Goal: Find specific page/section: Find specific page/section

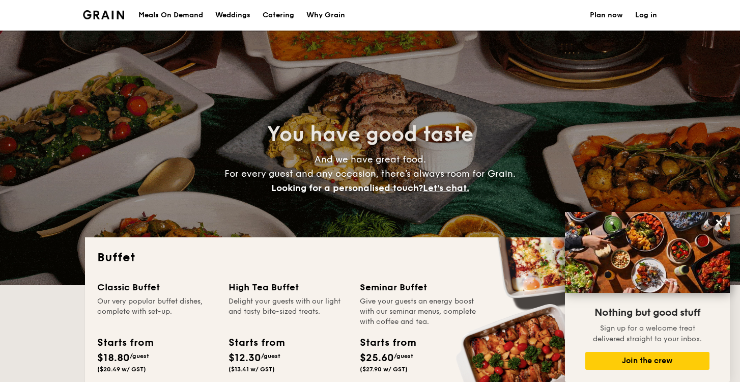
select select
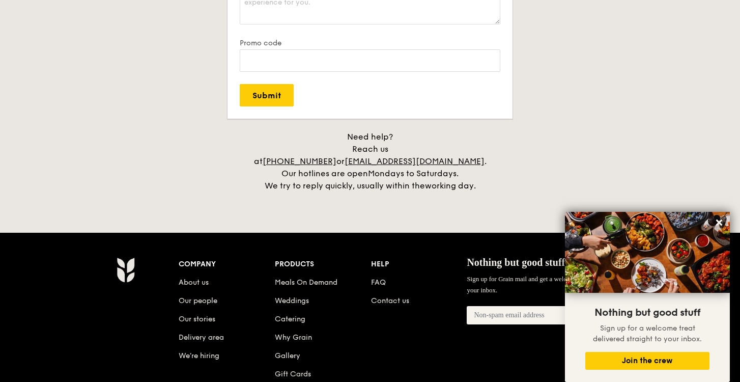
scroll to position [2172, 0]
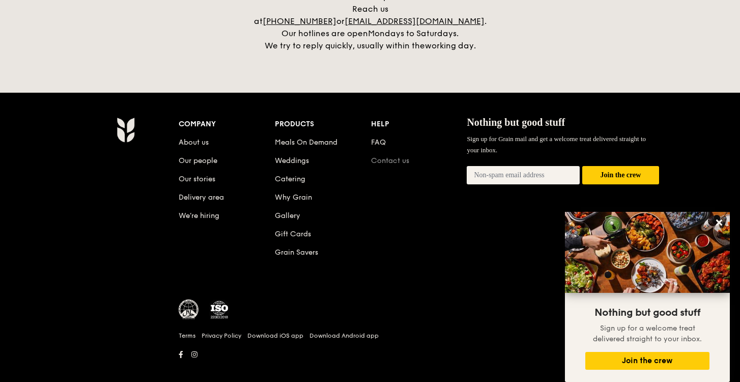
click at [390, 156] on link "Contact us" at bounding box center [390, 160] width 38 height 9
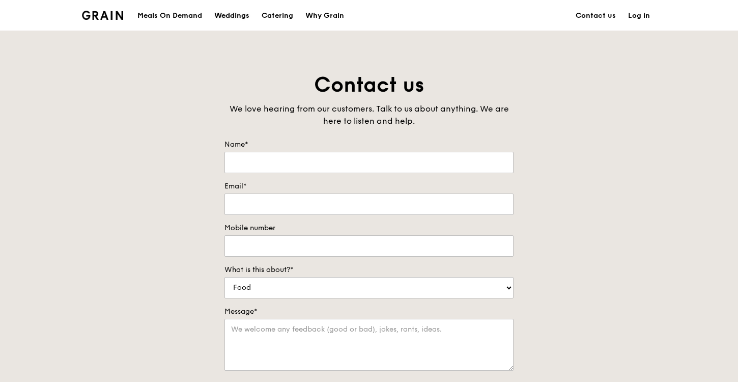
click at [233, 15] on div "Weddings" at bounding box center [231, 16] width 35 height 31
